Goal: Information Seeking & Learning: Learn about a topic

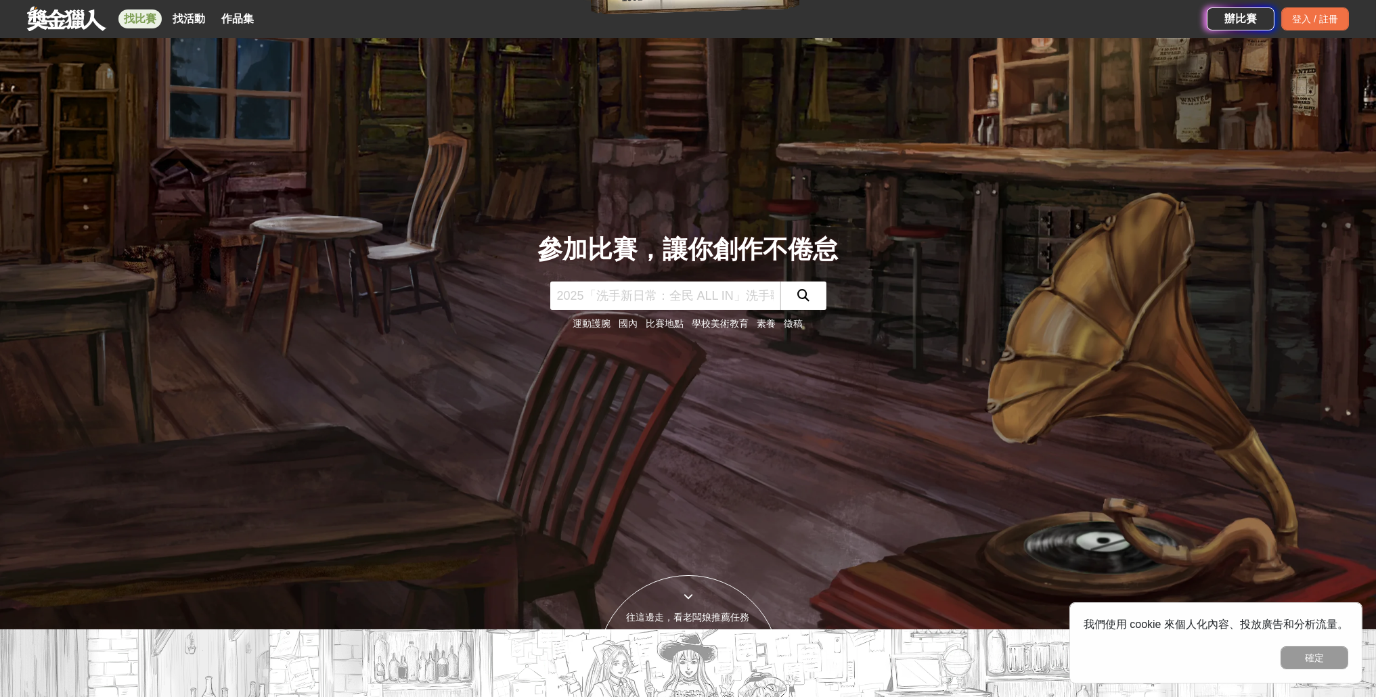
click at [148, 19] on link "找比賽" at bounding box center [139, 18] width 43 height 19
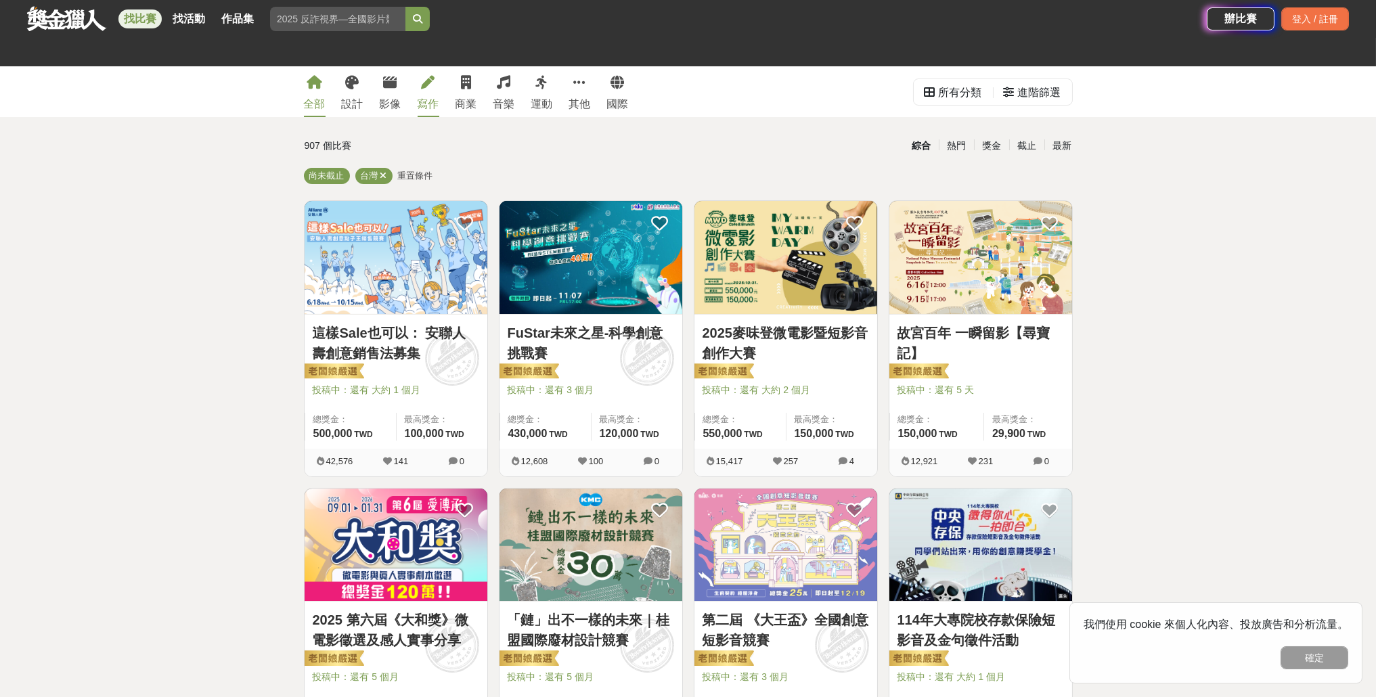
click at [435, 93] on link "寫作" at bounding box center [429, 91] width 22 height 51
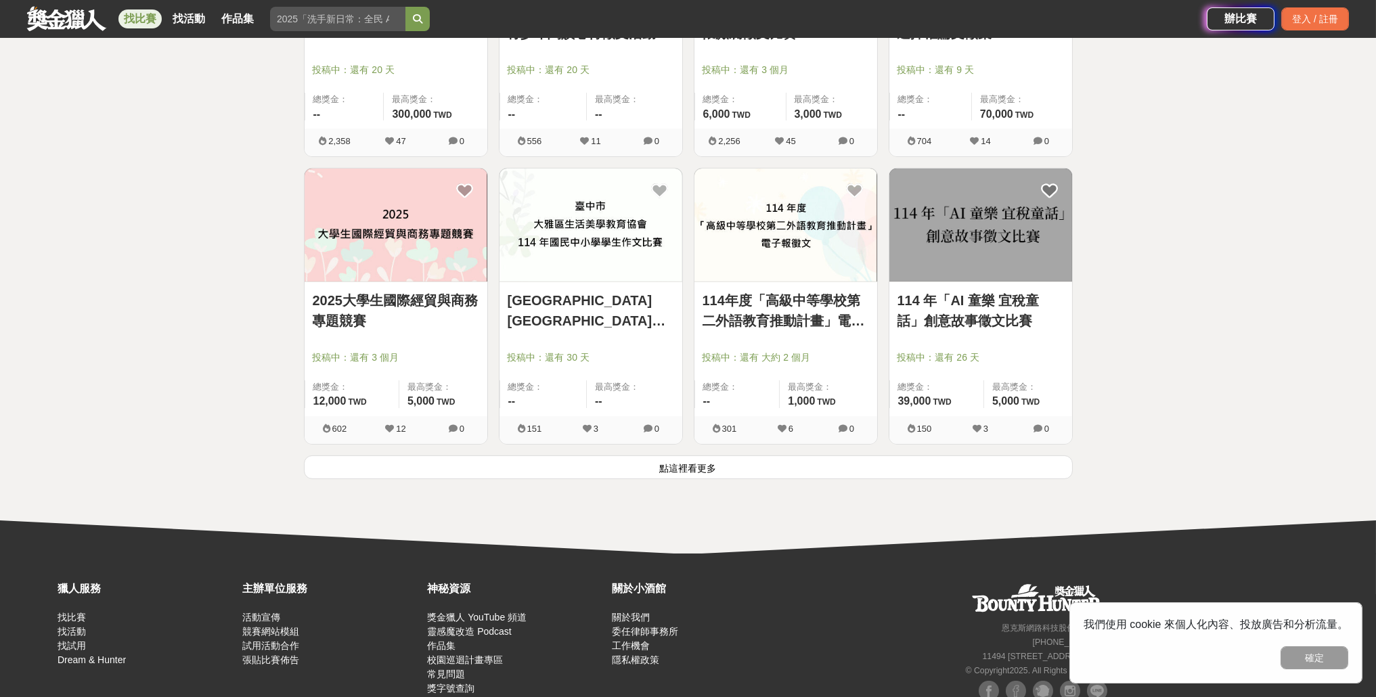
scroll to position [1489, 0]
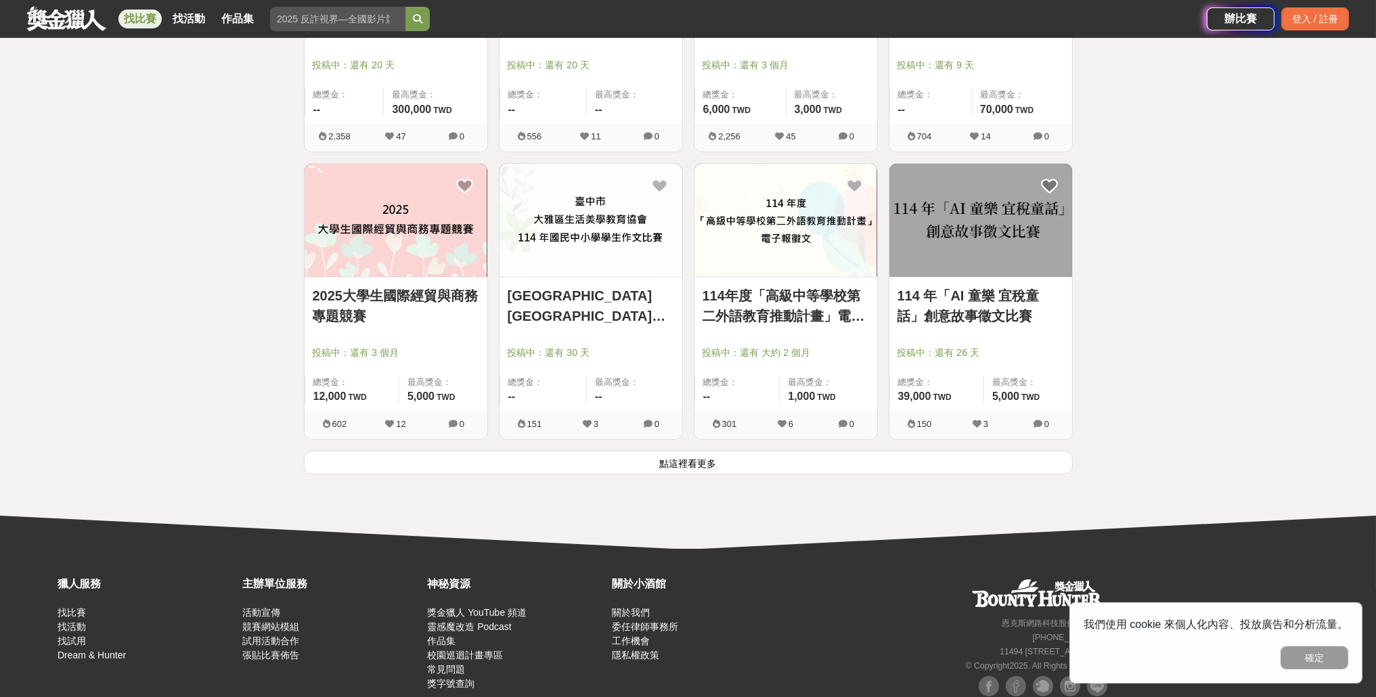
scroll to position [1489, 0]
